Goal: Find specific page/section: Find specific page/section

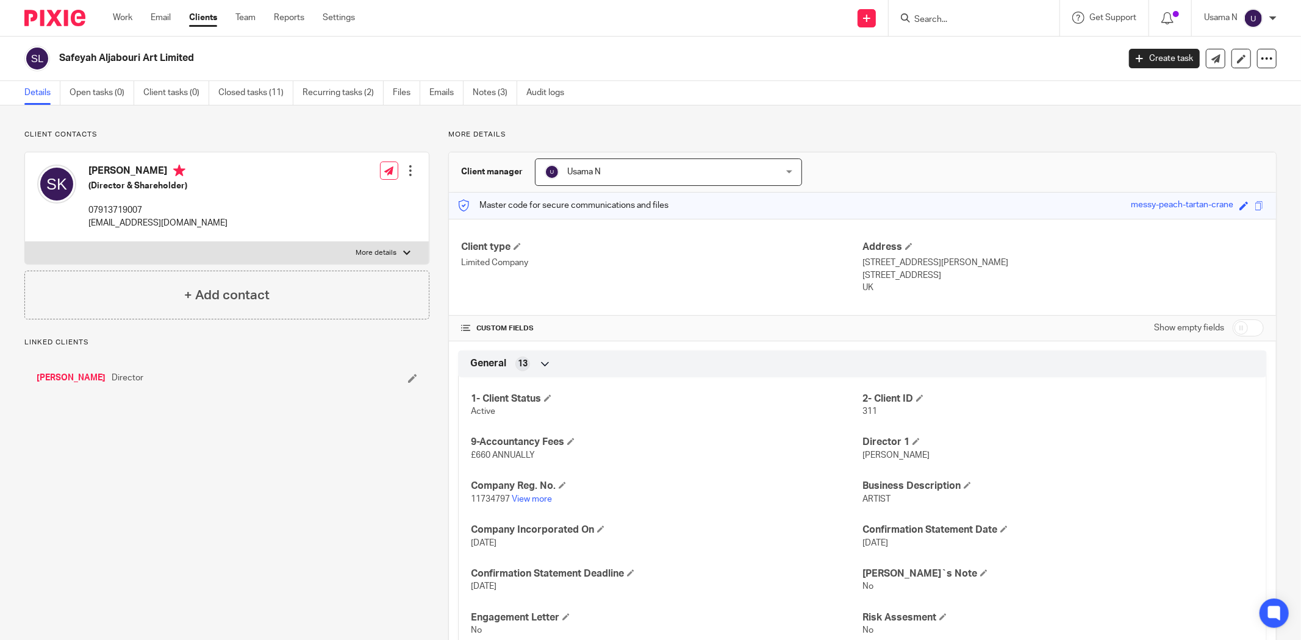
click at [957, 23] on input "Search" at bounding box center [968, 20] width 110 height 11
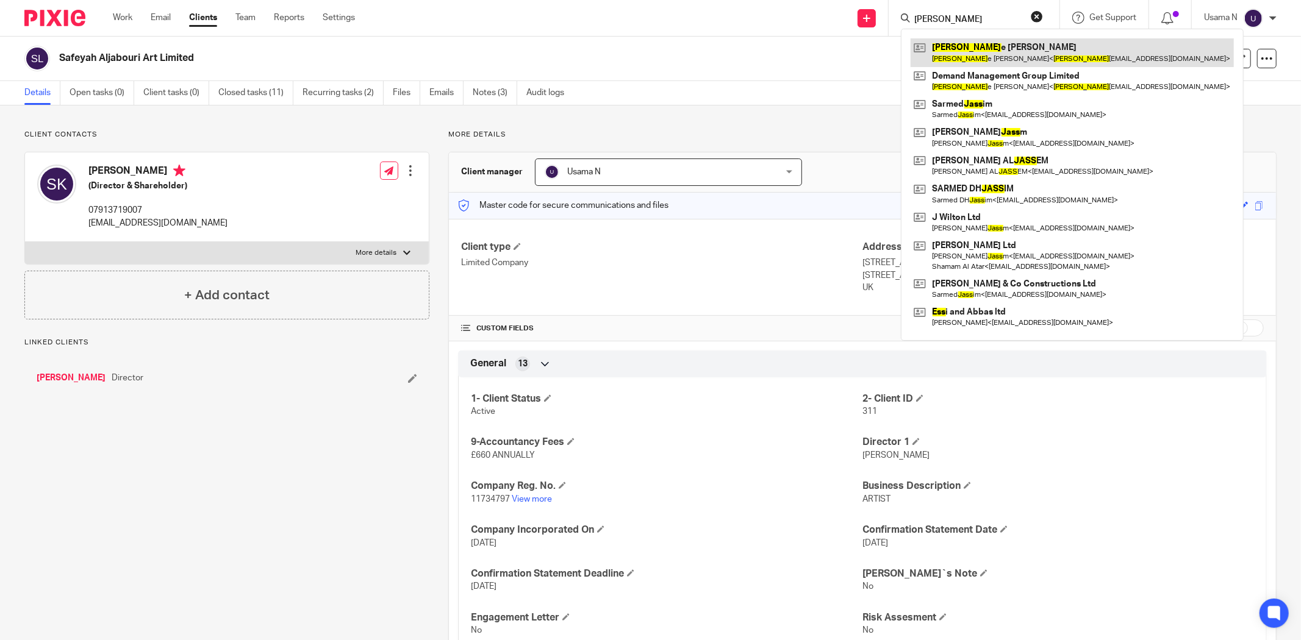
type input "jess"
click at [957, 51] on link at bounding box center [1072, 52] width 323 height 28
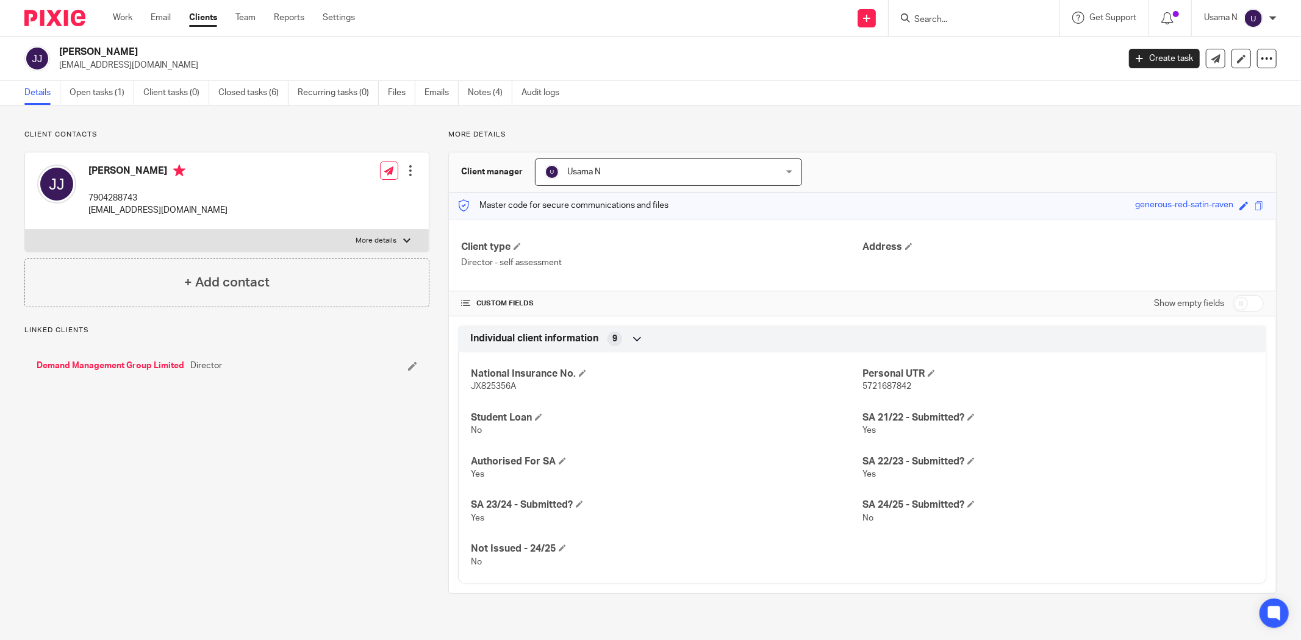
click at [378, 227] on div "[PERSON_NAME] 7904288743 [EMAIL_ADDRESS][DOMAIN_NAME] Edit contact Create clien…" at bounding box center [227, 190] width 404 height 77
click at [382, 236] on p "More details" at bounding box center [376, 241] width 41 height 10
click at [25, 230] on input "More details" at bounding box center [24, 229] width 1 height 1
checkbox input "true"
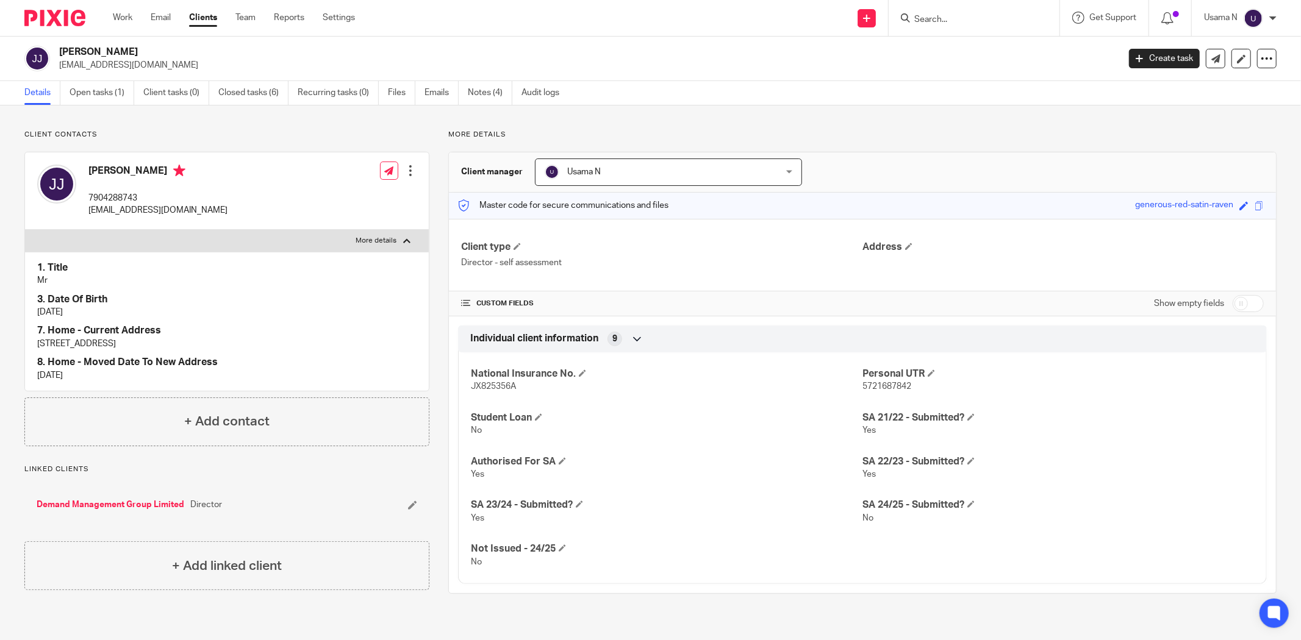
click at [950, 26] on div at bounding box center [974, 18] width 171 height 36
click at [950, 23] on input "Search" at bounding box center [968, 20] width 110 height 11
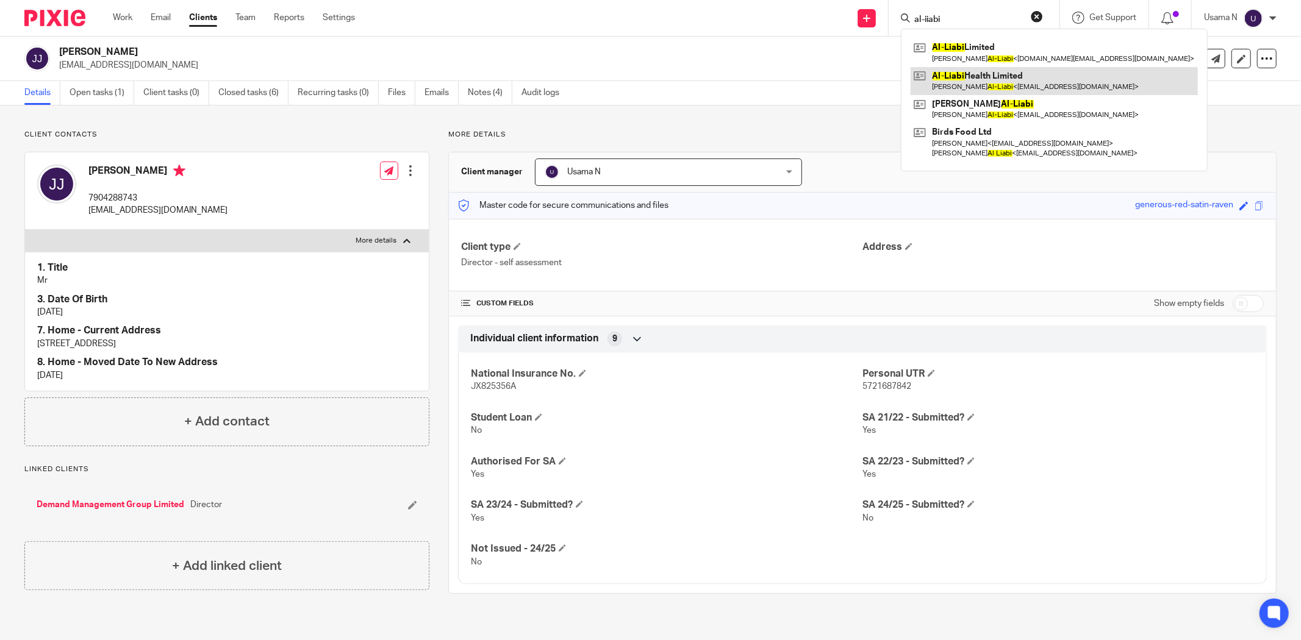
type input "al-iiabi"
click at [990, 71] on link at bounding box center [1054, 81] width 287 height 28
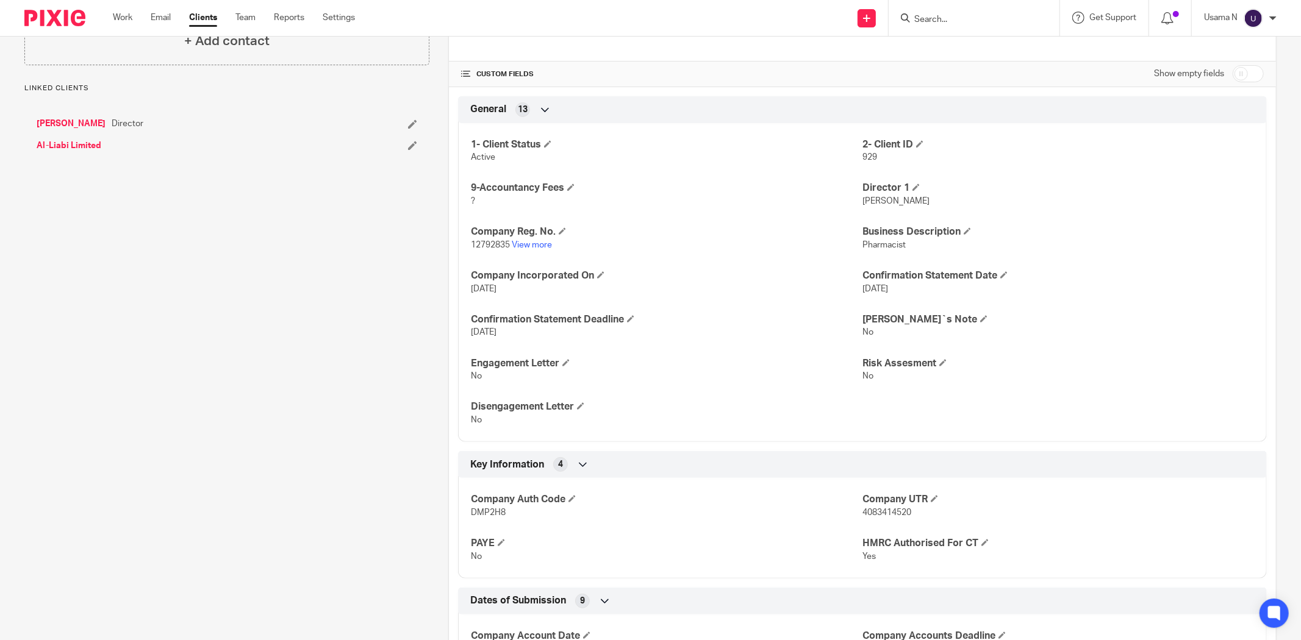
scroll to position [339, 0]
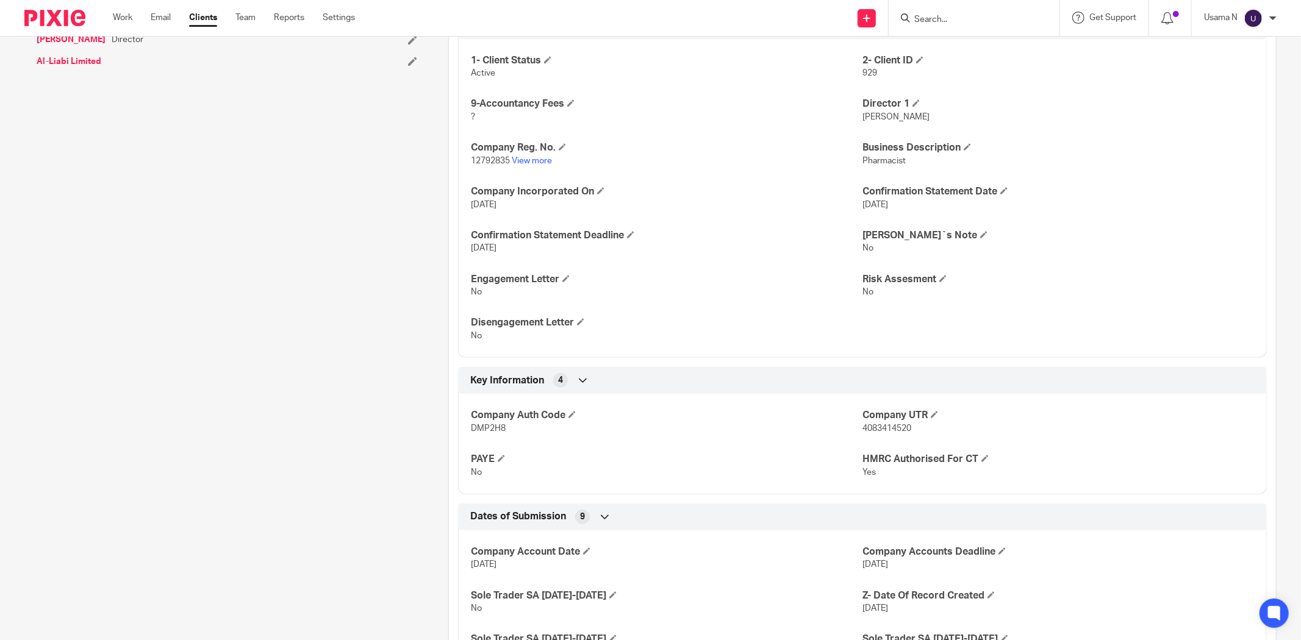
click at [496, 425] on span "DMP2H8" at bounding box center [488, 429] width 35 height 9
copy span "DMP2H8"
